Goal: Find specific page/section: Find specific page/section

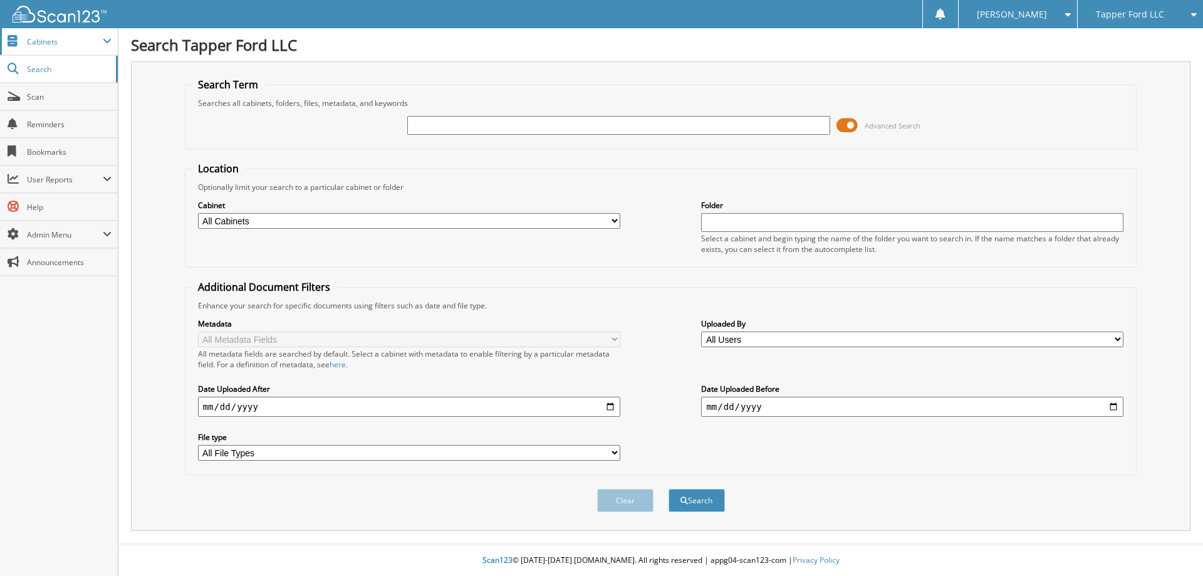
click at [50, 43] on span "Cabinets" at bounding box center [65, 41] width 76 height 11
click at [42, 121] on span "Search" at bounding box center [68, 123] width 83 height 11
click at [30, 68] on span "Search" at bounding box center [68, 69] width 83 height 11
click at [32, 68] on span "Search" at bounding box center [68, 69] width 83 height 11
click at [37, 44] on span "Cabinets" at bounding box center [65, 41] width 76 height 11
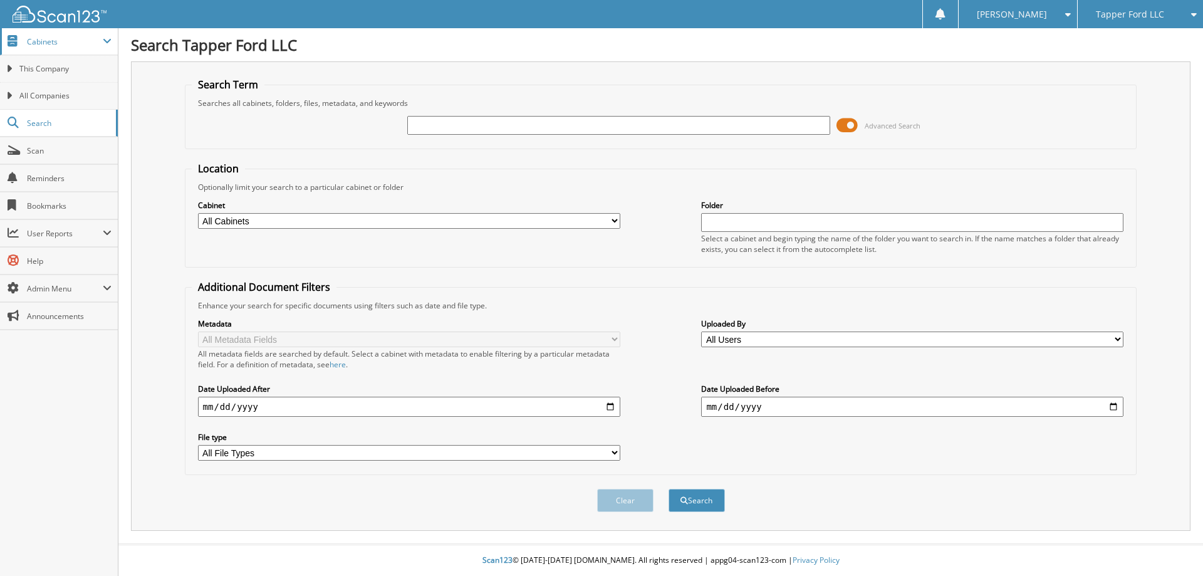
click at [41, 37] on span "Cabinets" at bounding box center [65, 41] width 76 height 11
